Goal: Information Seeking & Learning: Learn about a topic

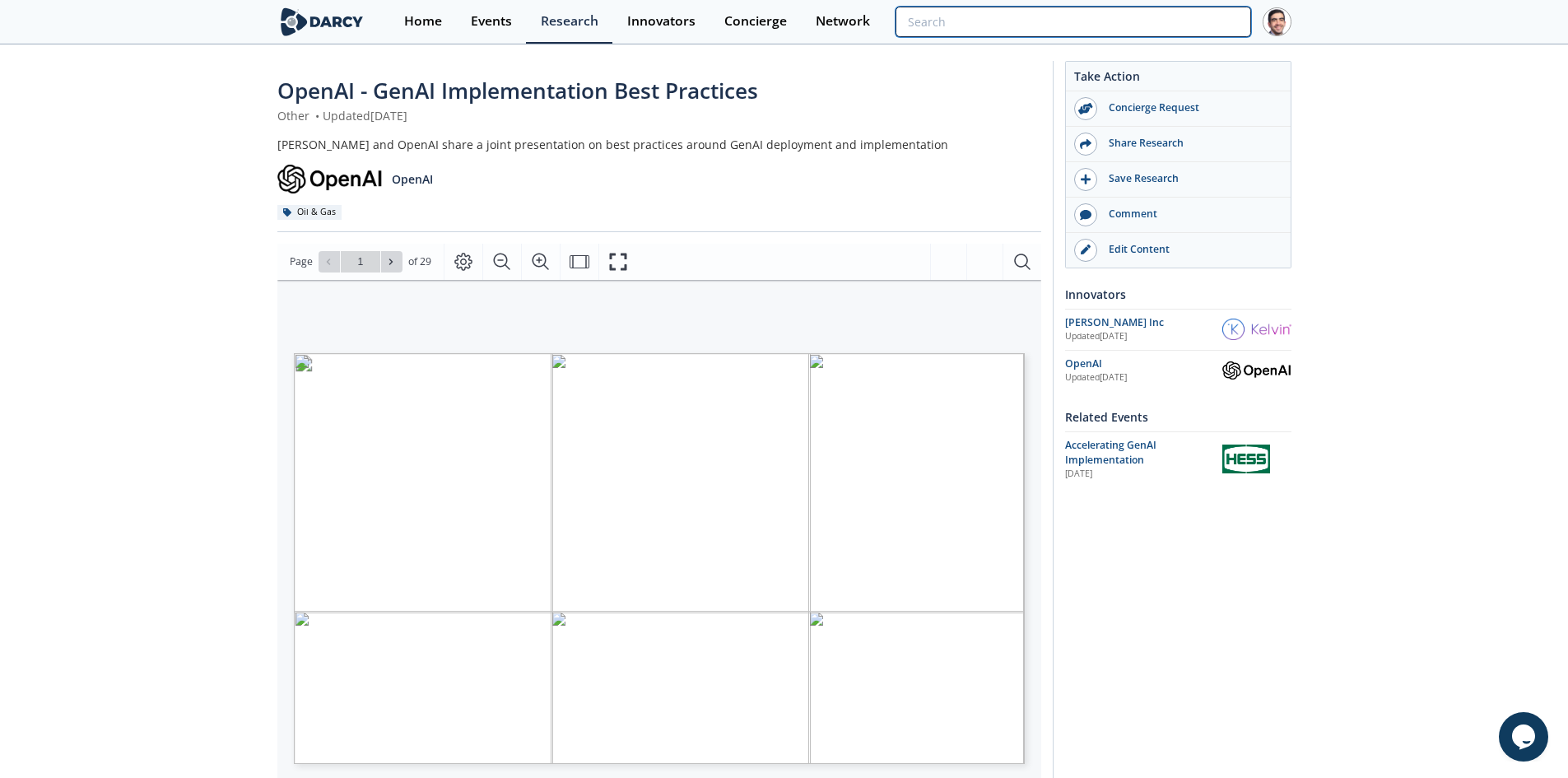
click at [1180, 19] on input "search" at bounding box center [1073, 22] width 355 height 30
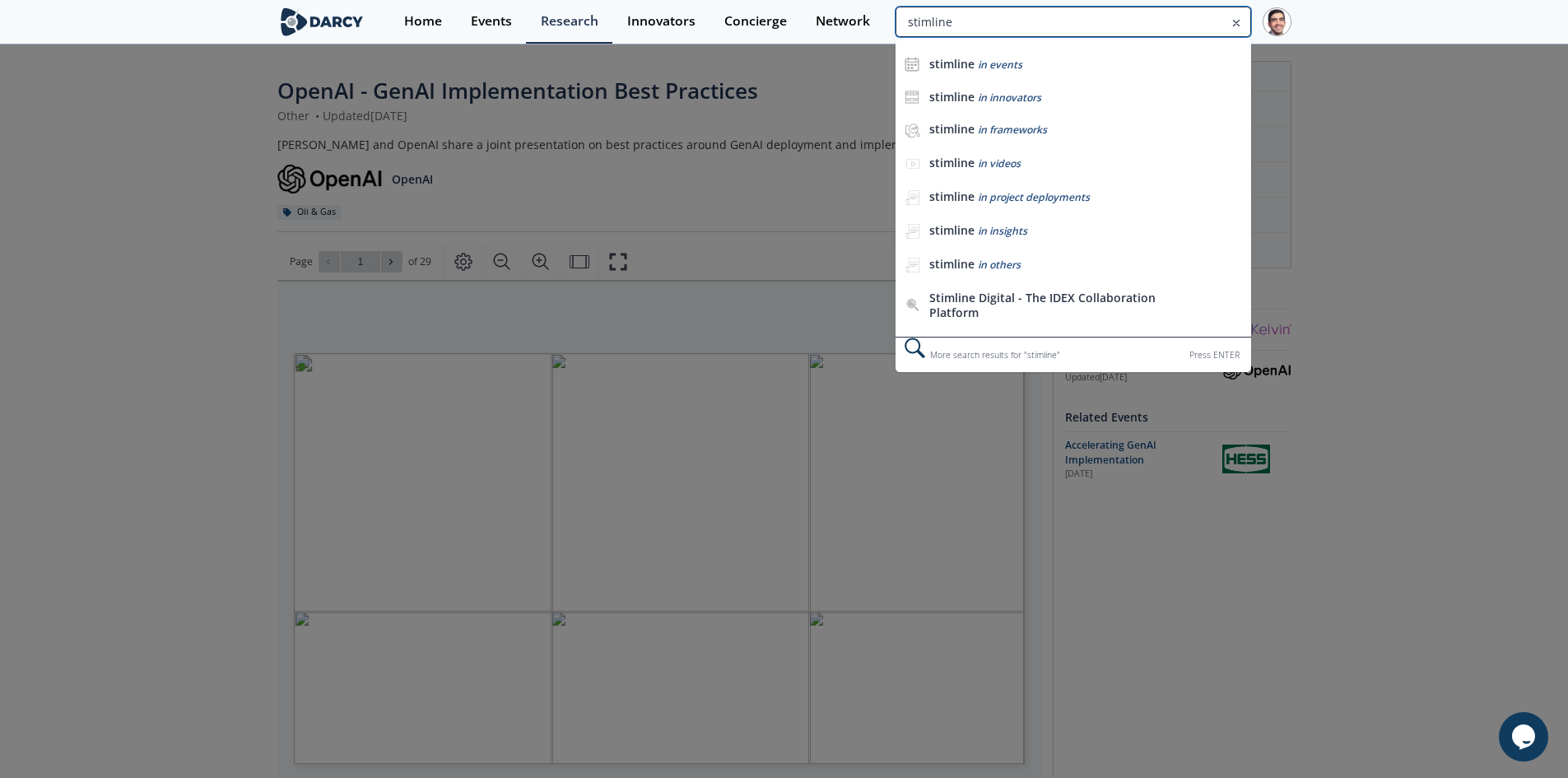
type input "stimline"
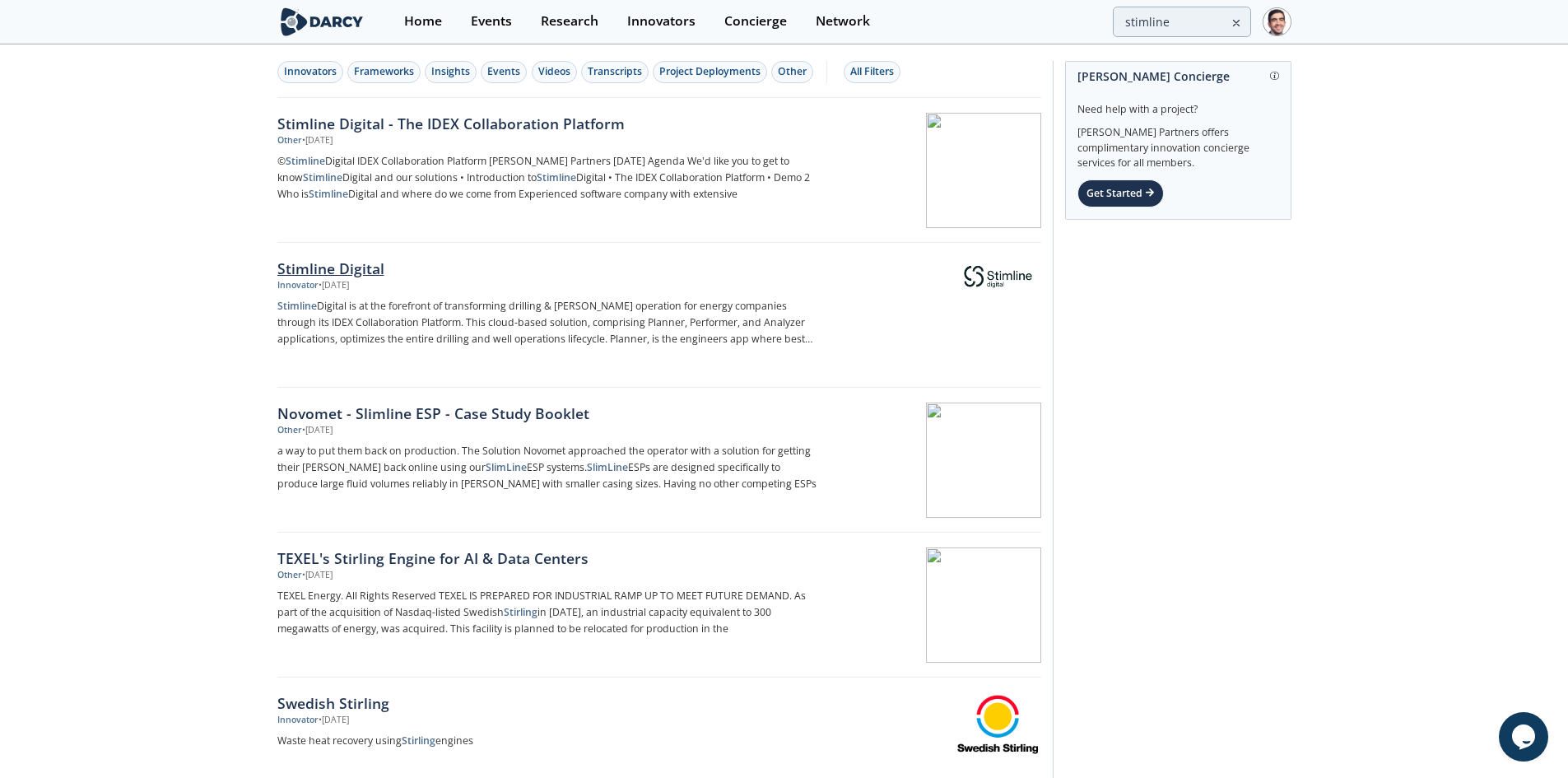
click at [351, 267] on div "Stimline Digital" at bounding box center [550, 268] width 545 height 21
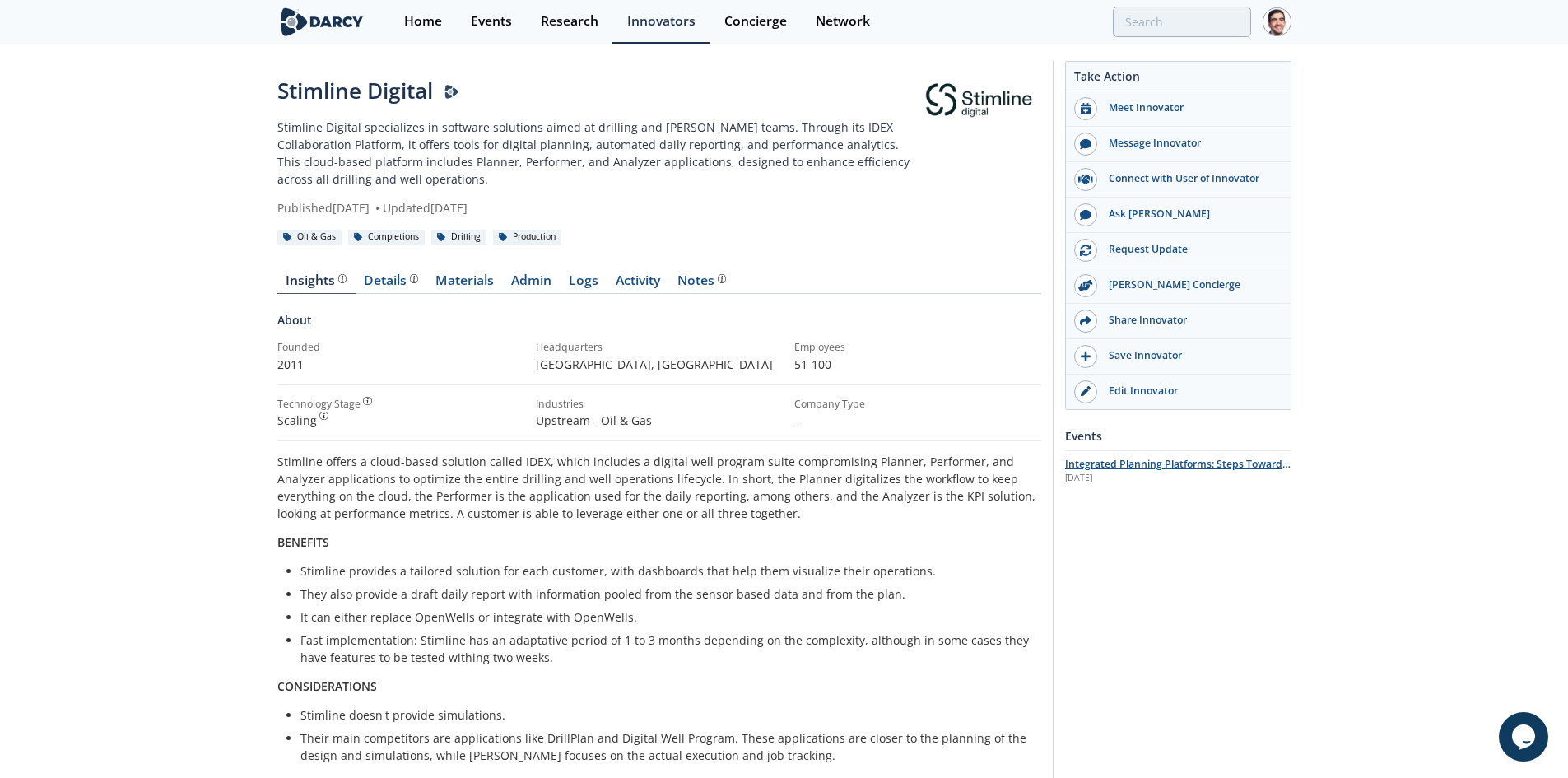
click at [1208, 469] on span "Integrated Planning Platforms: Steps Towards an Automated, Digital Future" at bounding box center [1178, 472] width 226 height 29
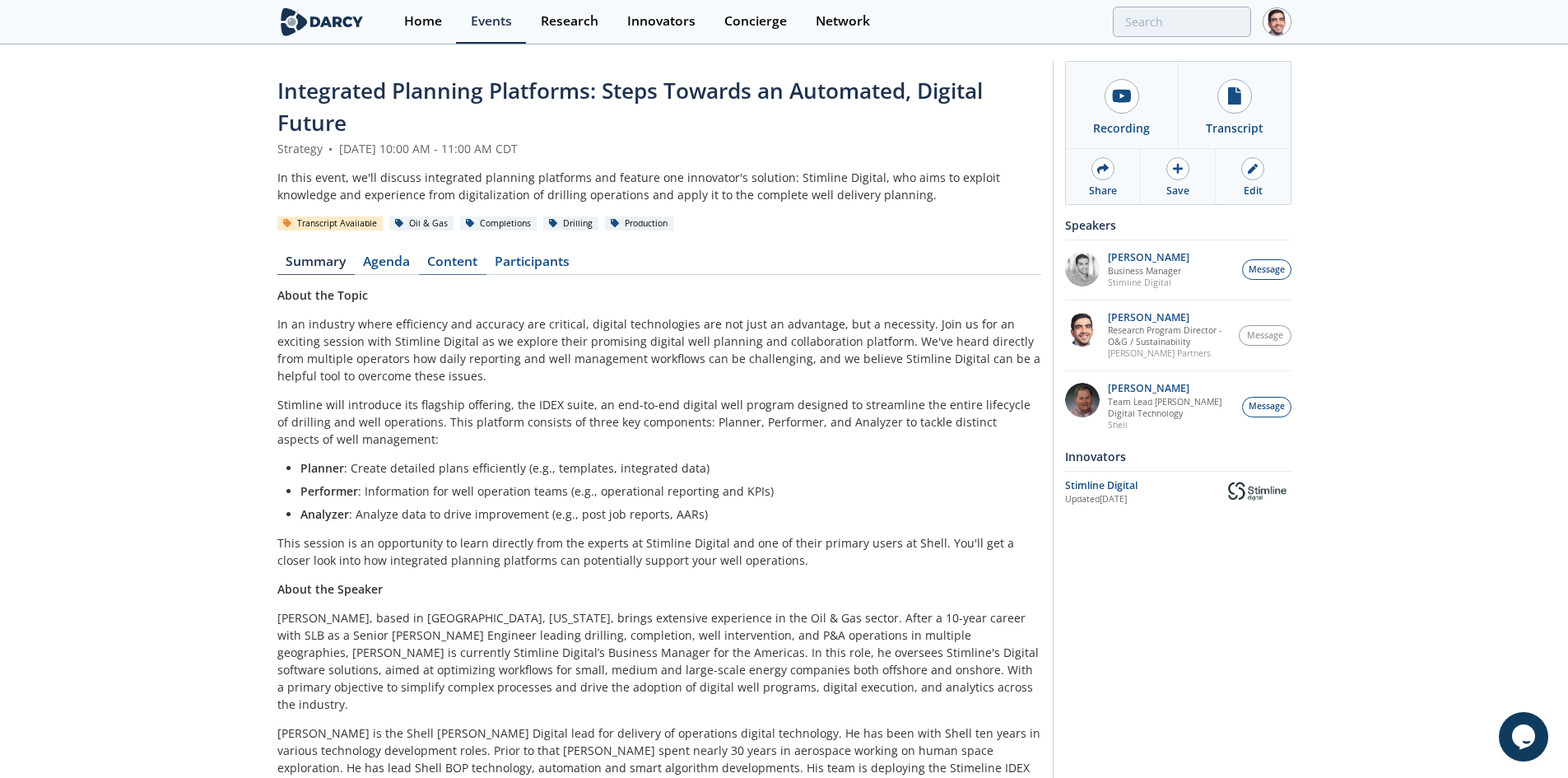
click at [437, 257] on link "Content" at bounding box center [453, 264] width 67 height 19
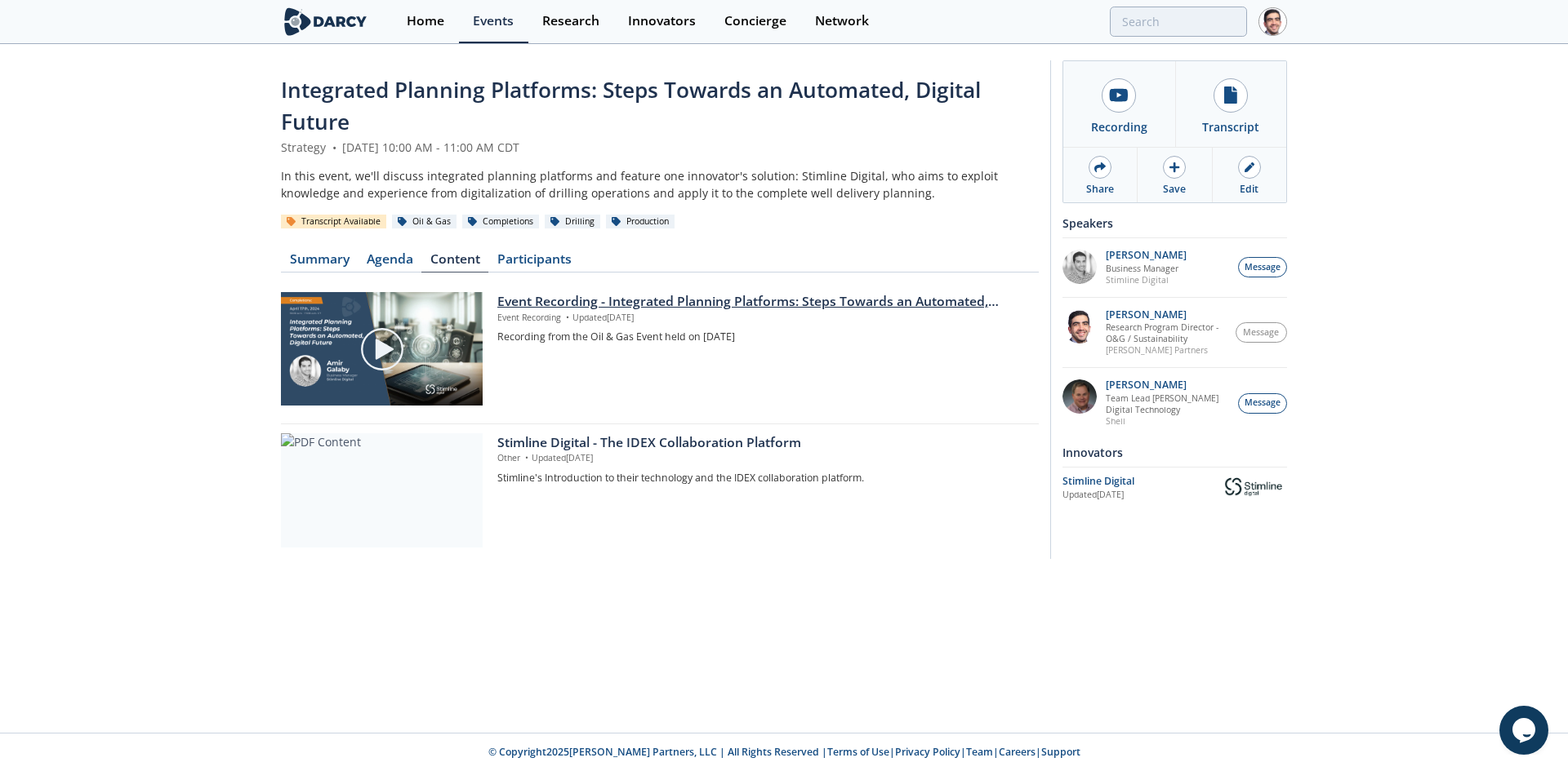
click at [576, 299] on div "Event Recording - Integrated Planning Platforms: Steps Towards an Automated, Di…" at bounding box center [762, 301] width 530 height 19
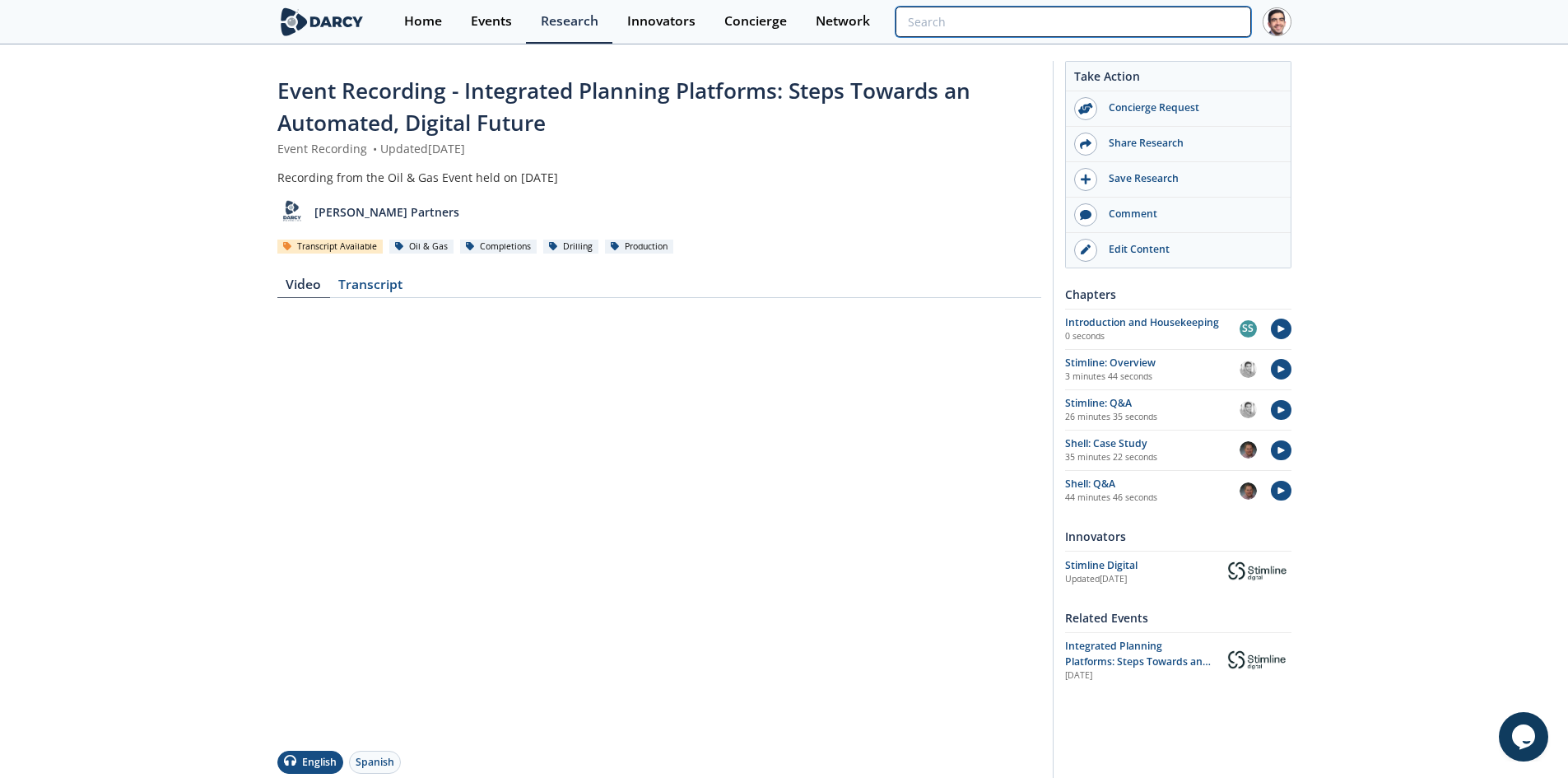
click at [1165, 20] on input "search" at bounding box center [1073, 22] width 355 height 30
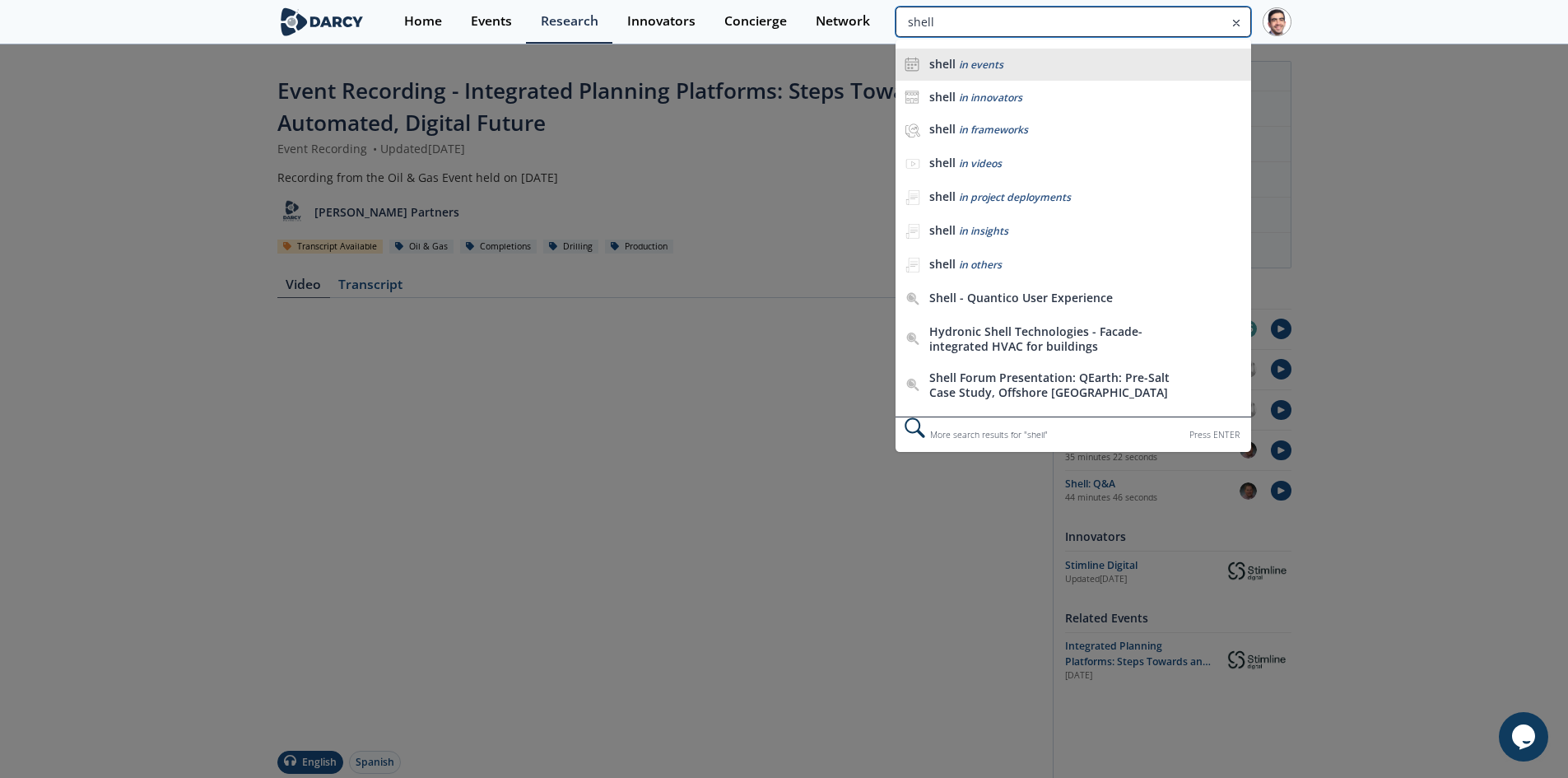
type input "shell"
click at [1073, 63] on div "shell in events" at bounding box center [1086, 64] width 313 height 16
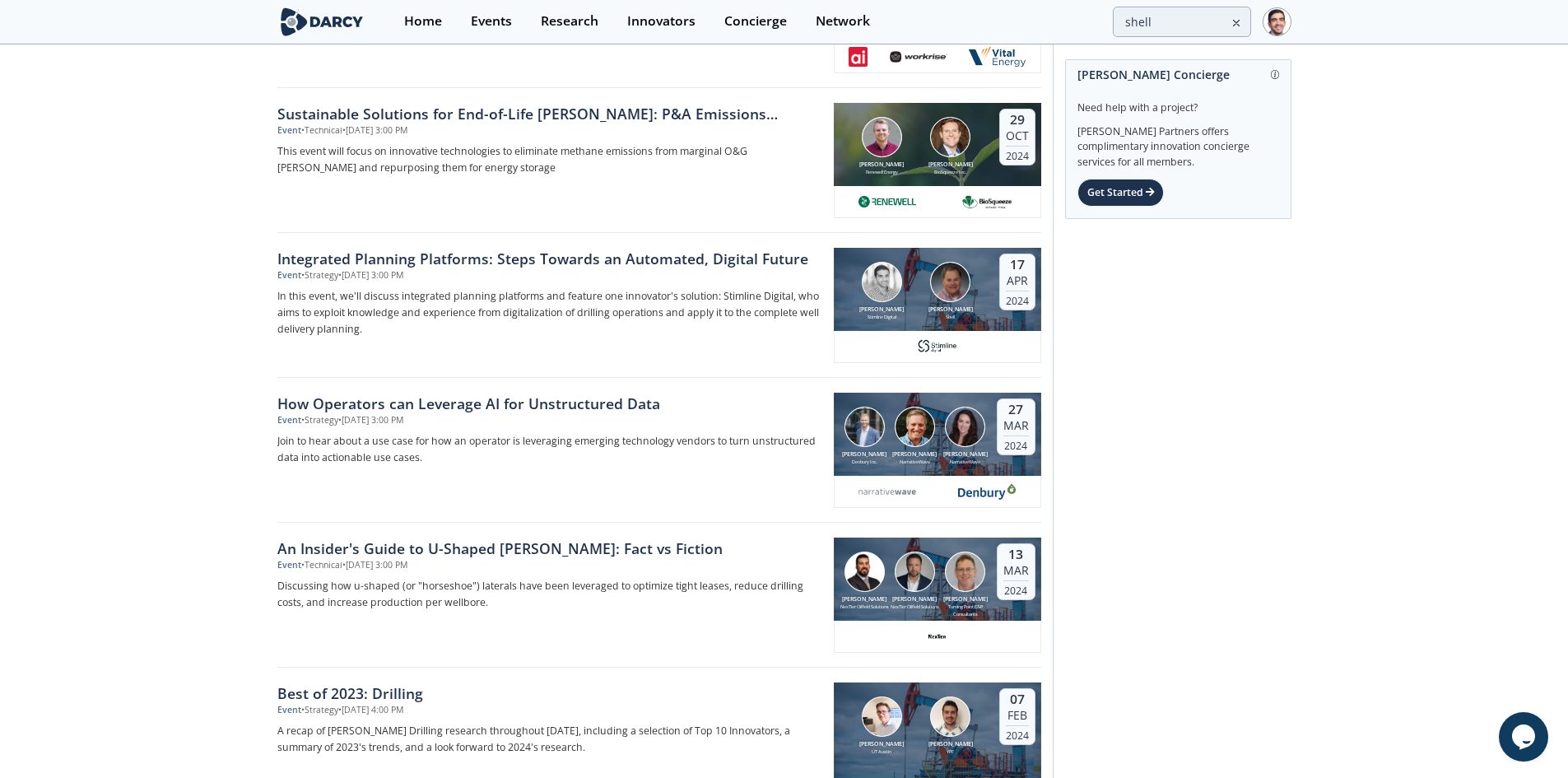
scroll to position [2321, 0]
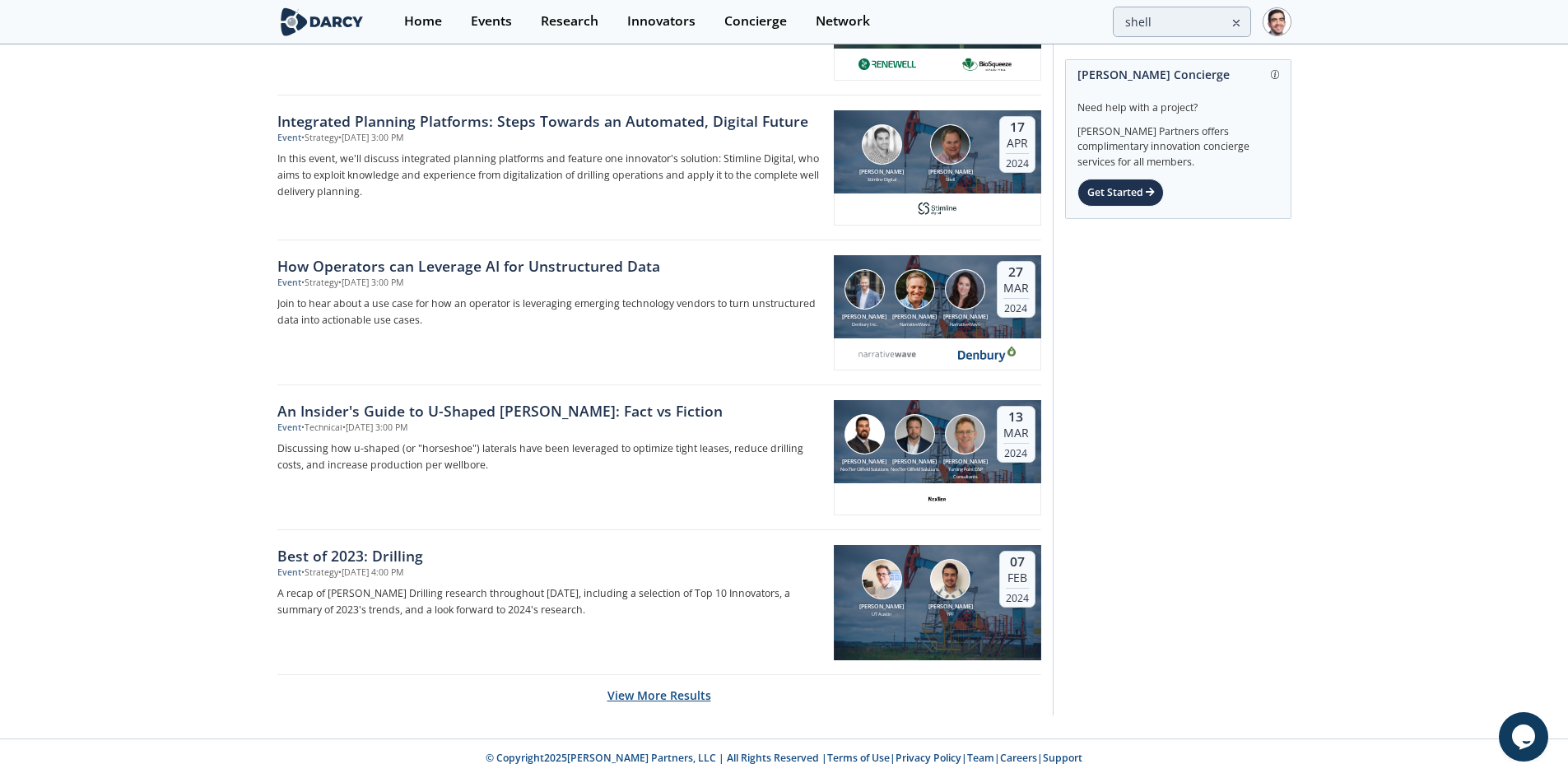
click at [640, 697] on button "View More Results" at bounding box center [659, 695] width 104 height 40
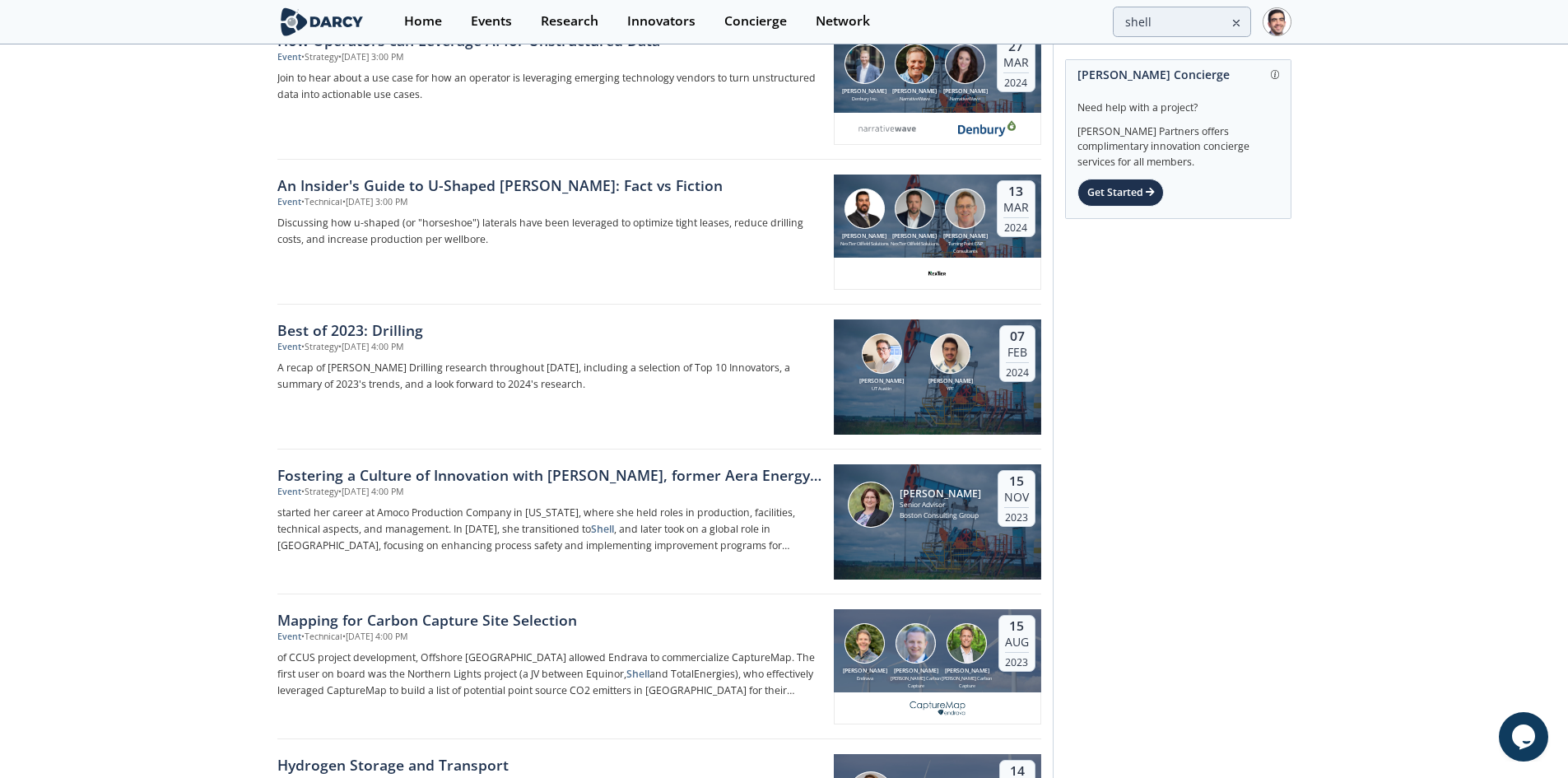
scroll to position [2898, 0]
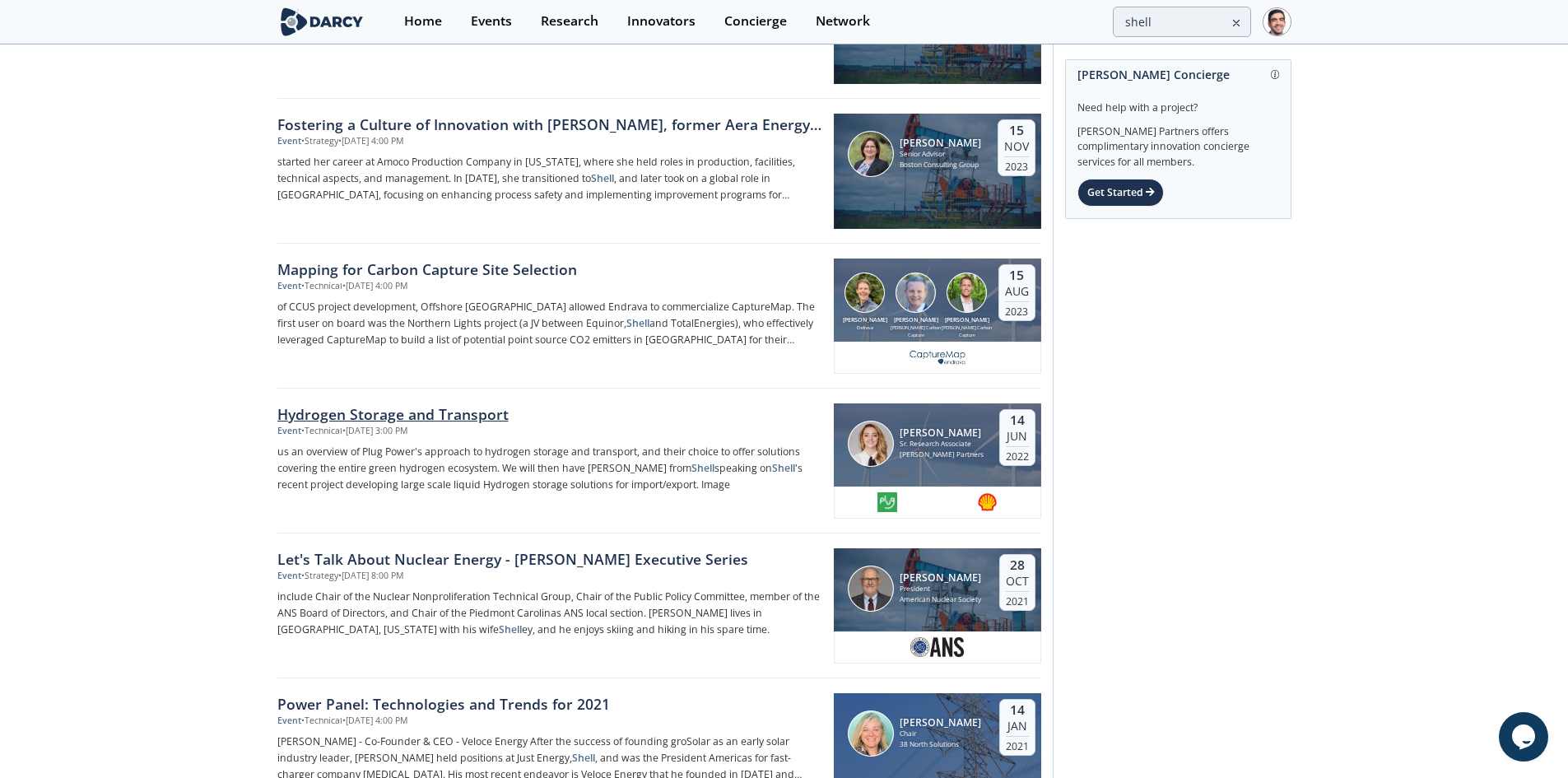
click at [351, 414] on div "Hydrogen Storage and Transport" at bounding box center [550, 413] width 545 height 21
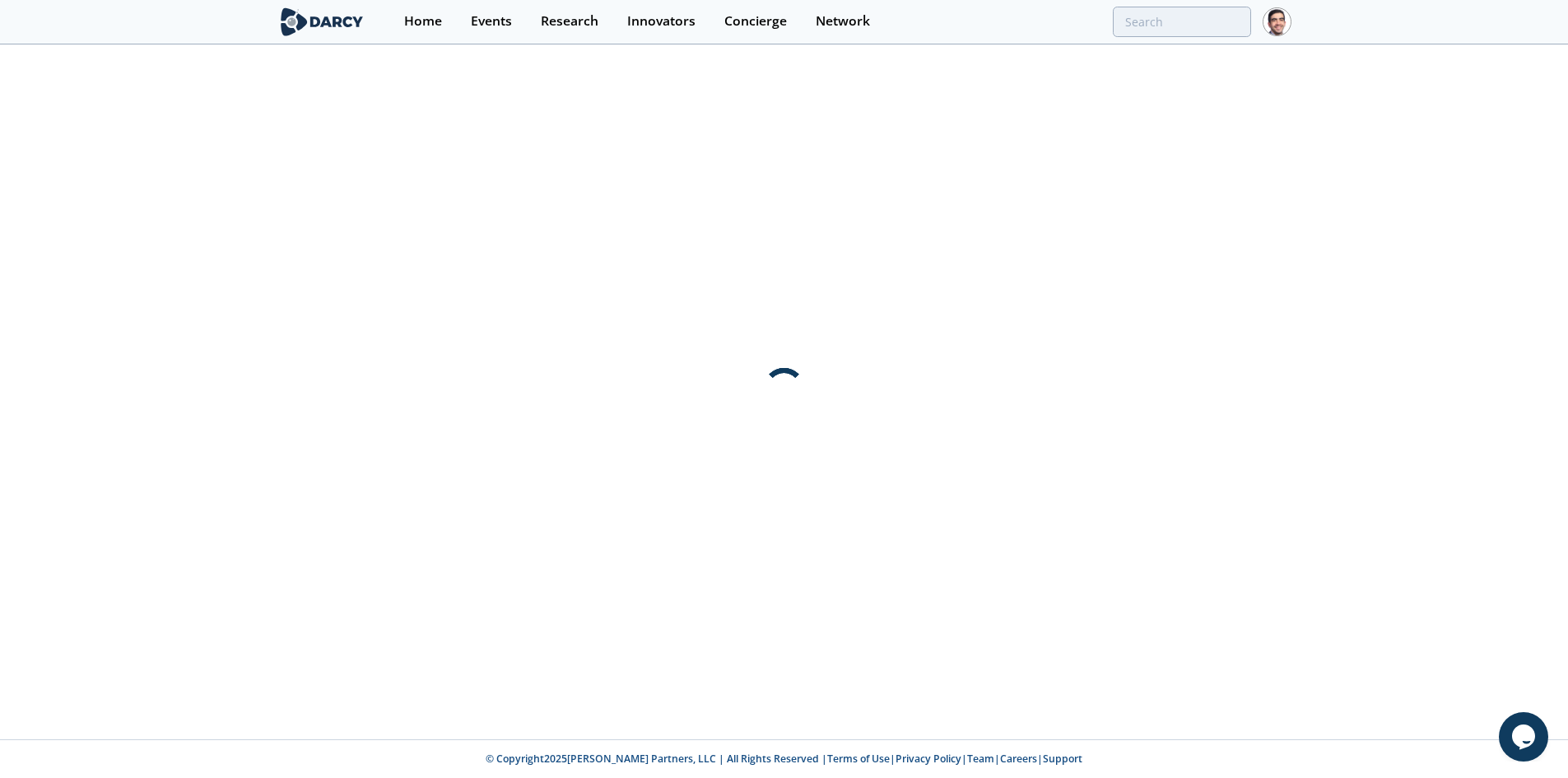
scroll to position [0, 0]
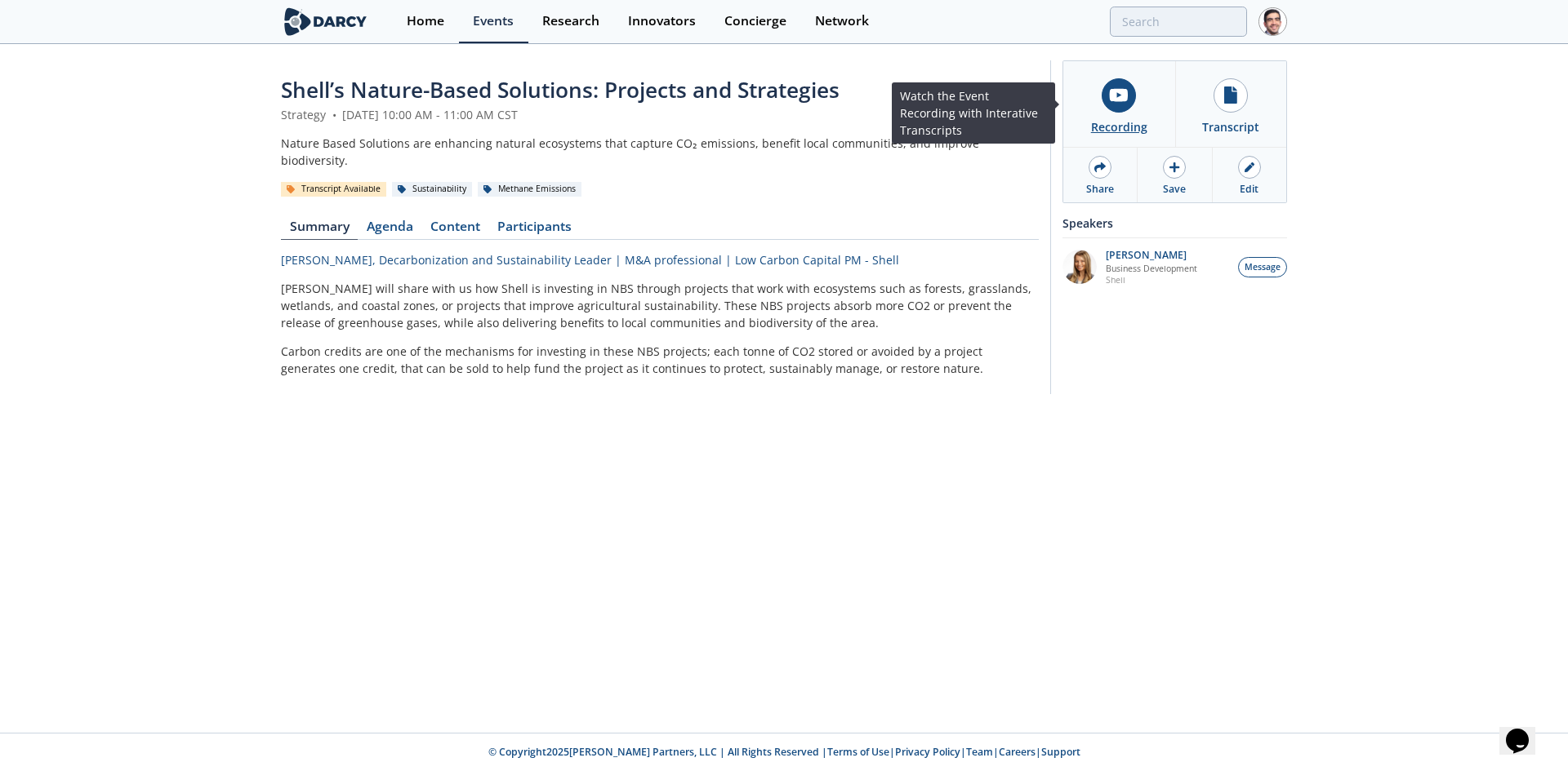
click at [1110, 103] on div at bounding box center [1118, 95] width 34 height 34
